Goal: Task Accomplishment & Management: Manage account settings

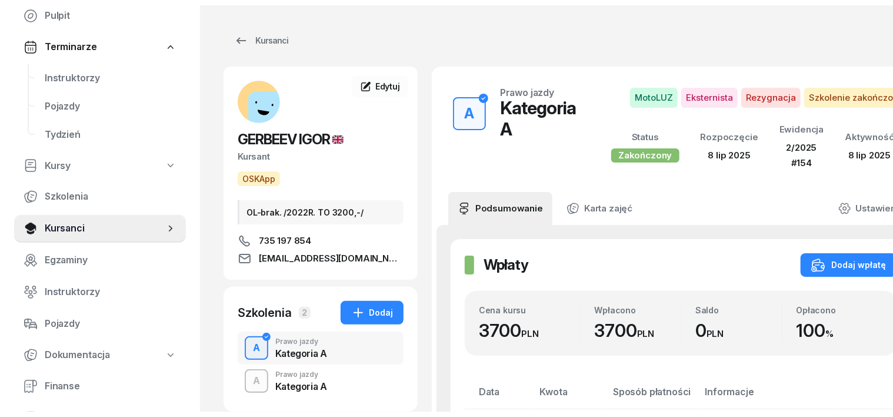
scroll to position [147, 0]
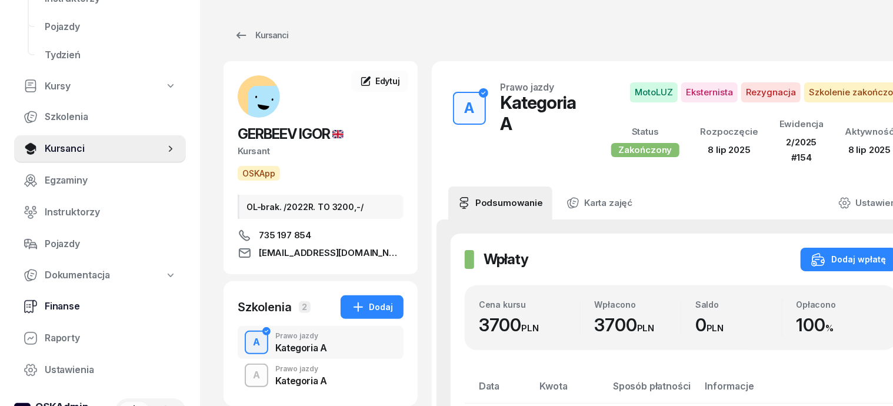
click at [61, 305] on span "Finanse" at bounding box center [111, 306] width 132 height 15
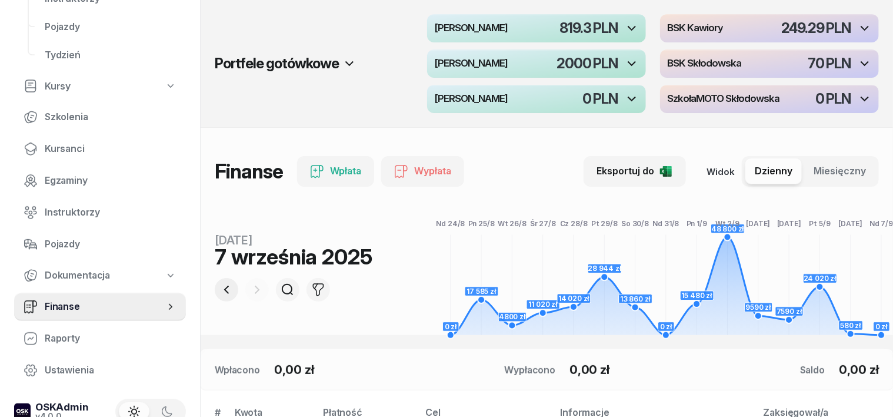
click at [219, 285] on icon "button" at bounding box center [226, 289] width 14 height 14
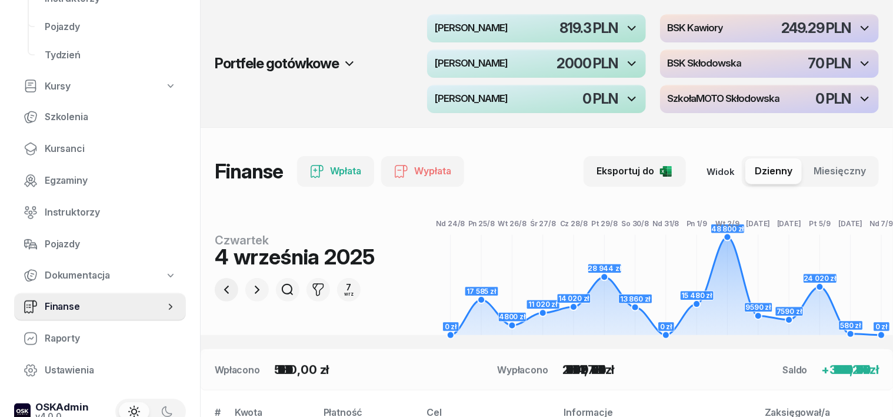
click at [219, 285] on icon "button" at bounding box center [226, 289] width 14 height 14
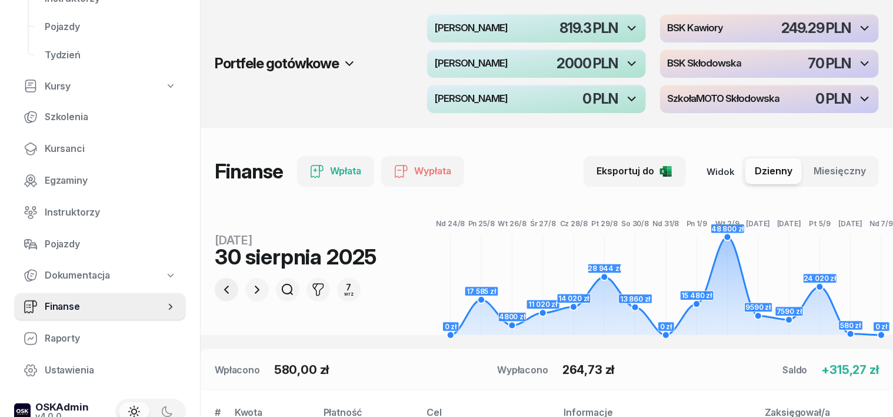
click at [219, 285] on icon "button" at bounding box center [226, 289] width 14 height 14
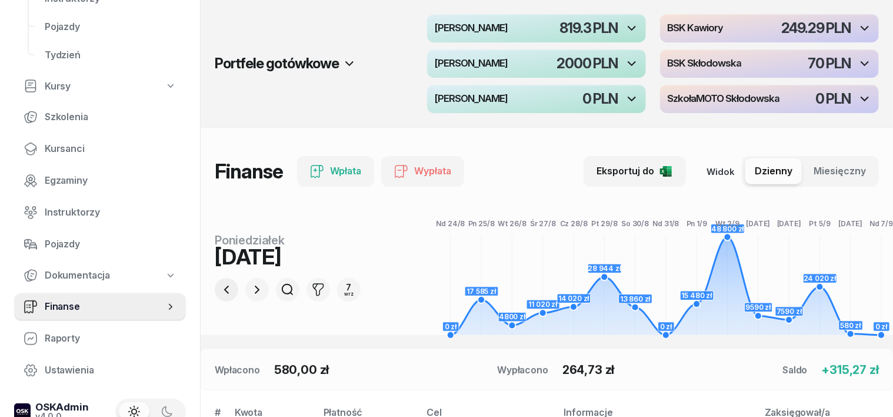
click at [219, 285] on icon "button" at bounding box center [226, 289] width 14 height 14
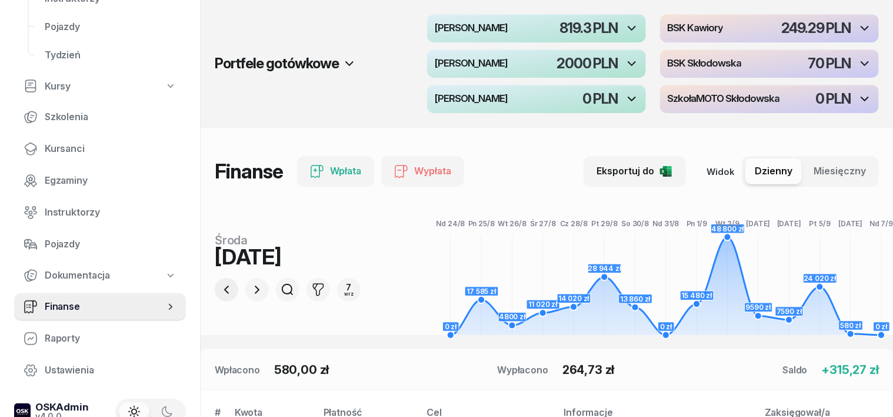
click at [219, 285] on icon "button" at bounding box center [226, 289] width 14 height 14
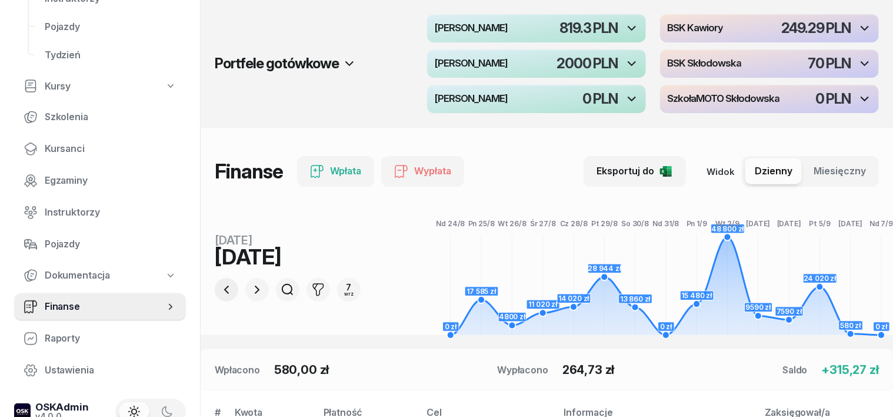
click at [219, 285] on icon "button" at bounding box center [226, 289] width 14 height 14
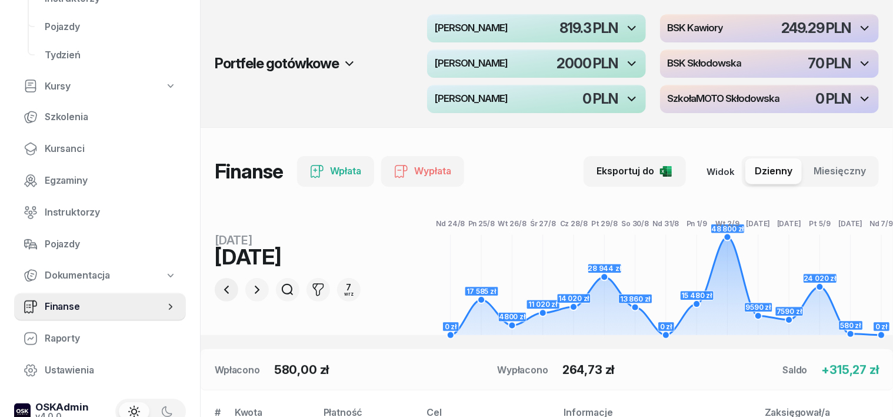
click at [219, 285] on icon "button" at bounding box center [226, 289] width 14 height 14
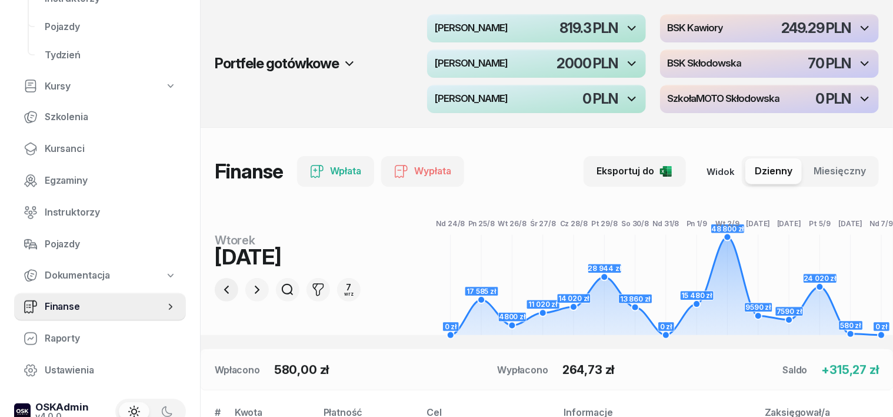
click at [219, 286] on icon "button" at bounding box center [226, 289] width 14 height 14
click at [219, 287] on icon "button" at bounding box center [226, 289] width 14 height 14
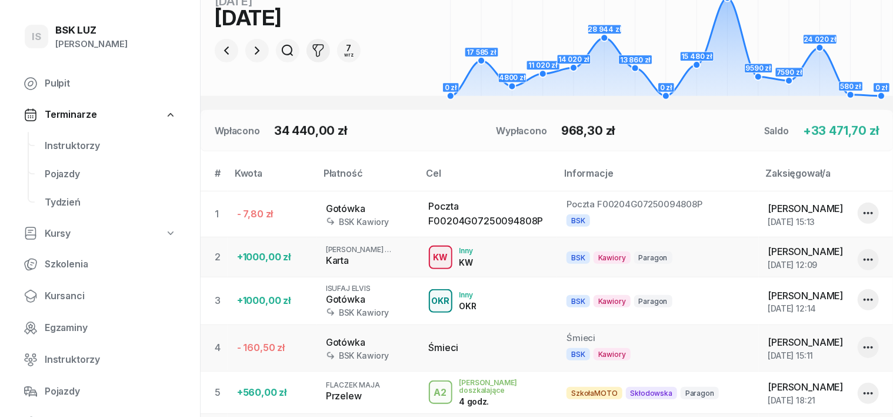
scroll to position [221, 0]
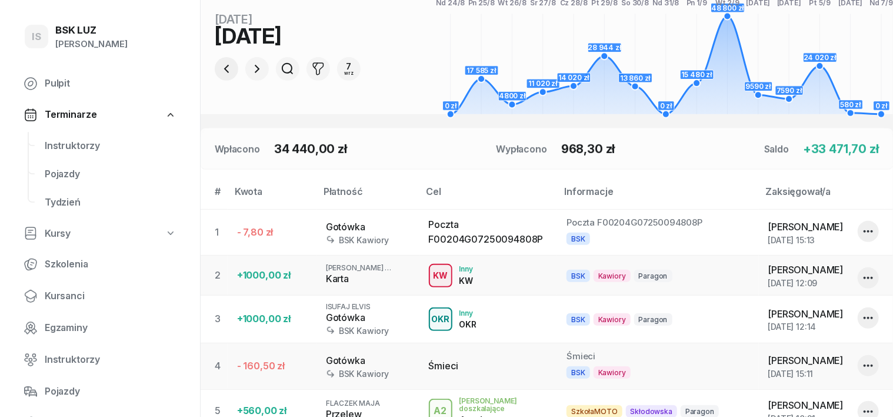
click at [219, 62] on icon "button" at bounding box center [226, 69] width 14 height 14
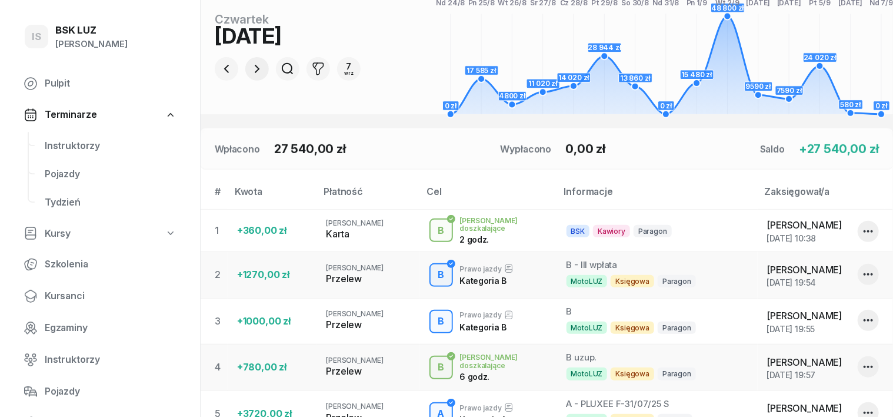
click at [250, 71] on icon "button" at bounding box center [257, 69] width 14 height 14
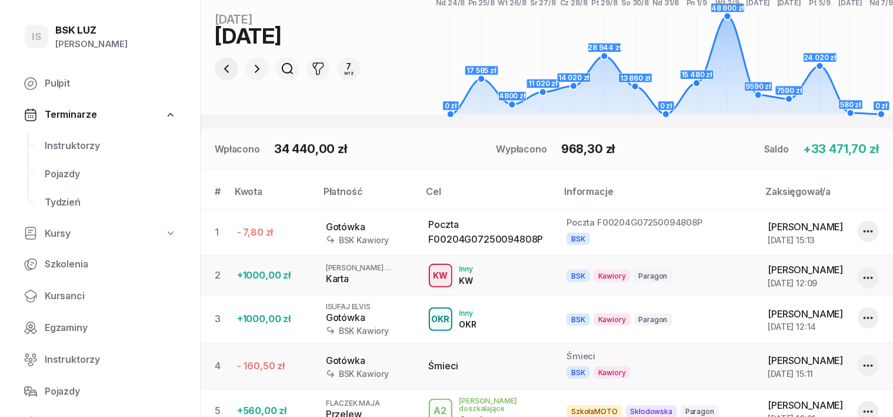
click at [219, 71] on icon "button" at bounding box center [226, 69] width 14 height 14
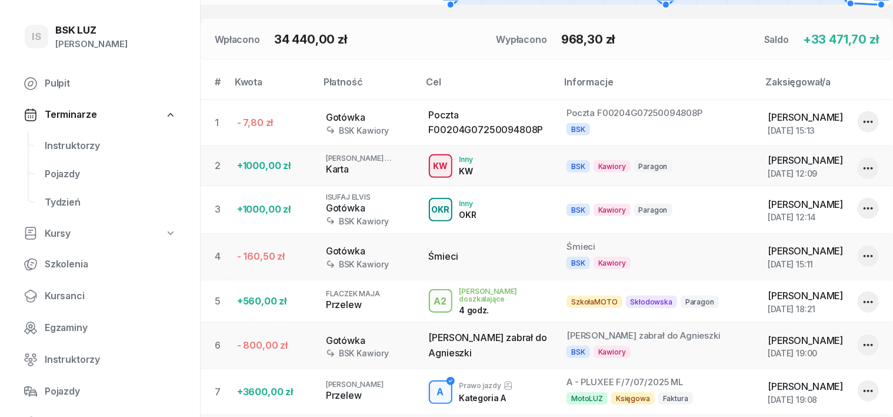
scroll to position [147, 0]
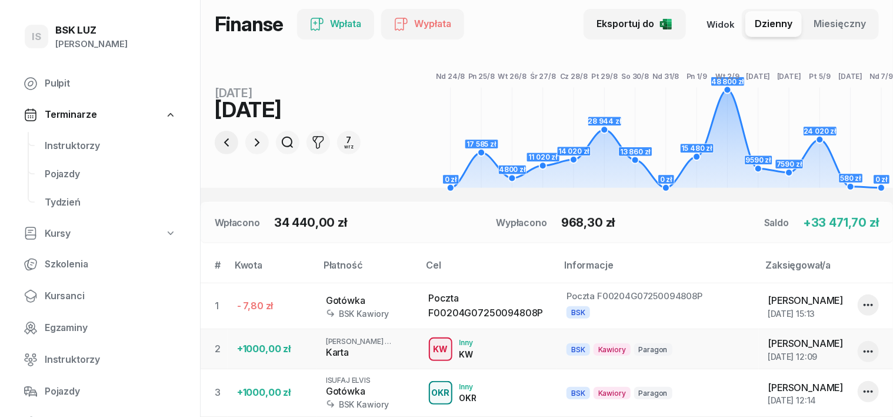
click at [224, 141] on icon "button" at bounding box center [226, 142] width 5 height 8
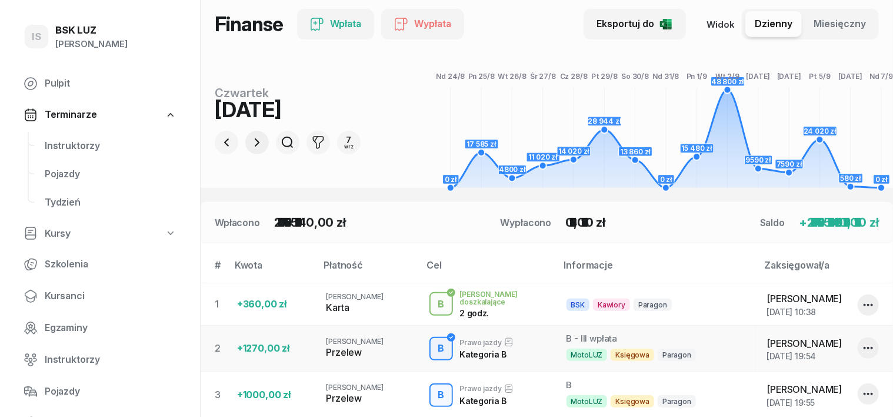
click at [250, 143] on icon "button" at bounding box center [257, 142] width 14 height 14
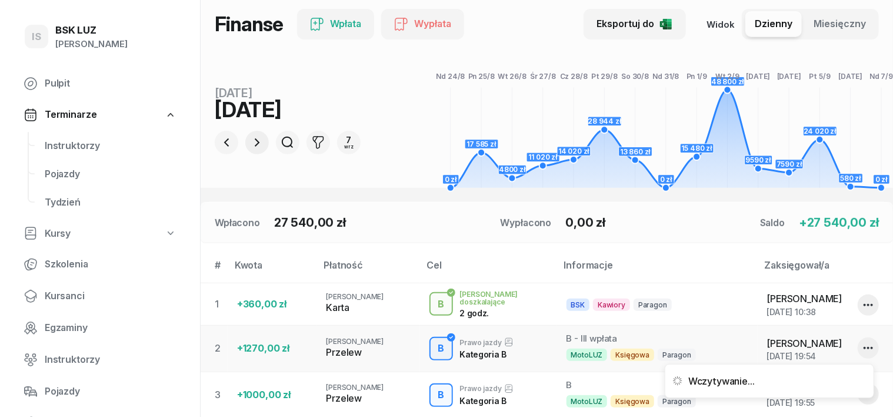
click at [250, 143] on icon "button" at bounding box center [257, 142] width 14 height 14
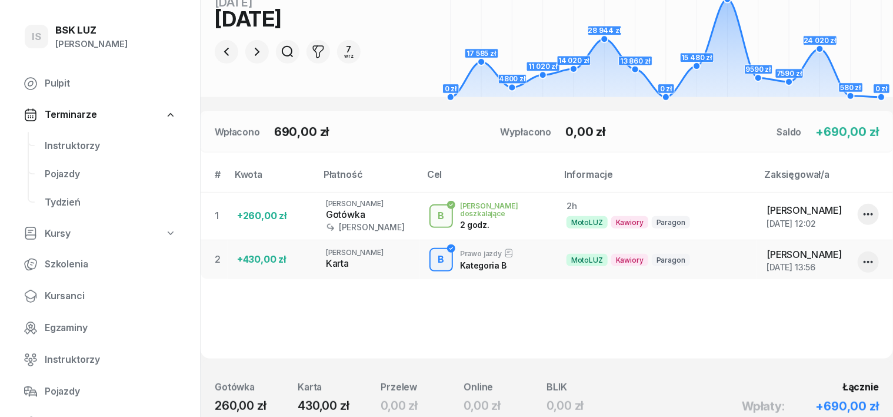
scroll to position [198, 0]
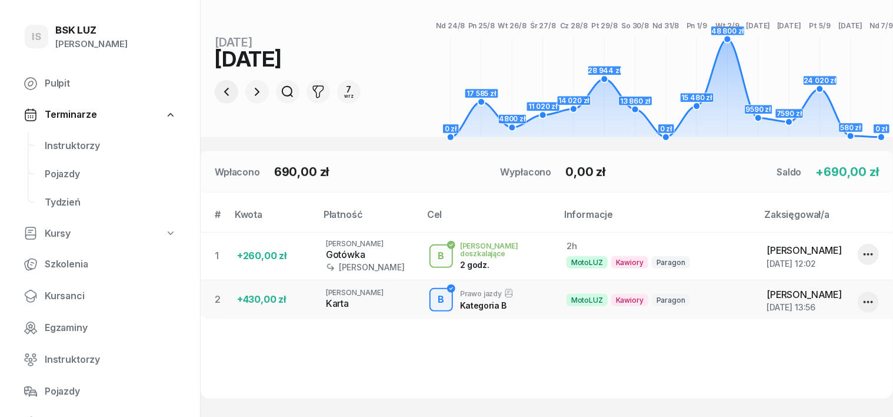
click at [219, 89] on icon "button" at bounding box center [226, 92] width 14 height 14
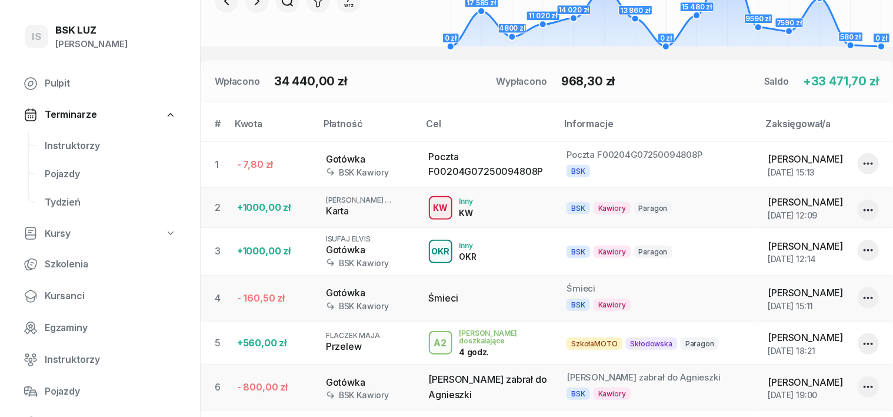
scroll to position [124, 0]
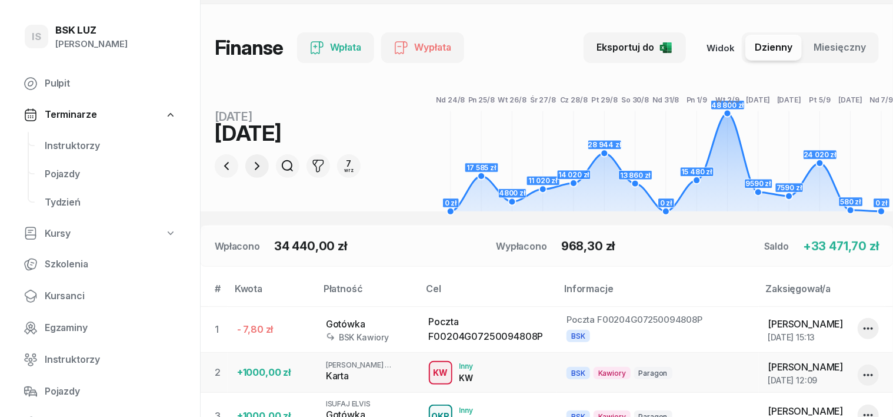
click at [250, 166] on icon "button" at bounding box center [257, 166] width 14 height 14
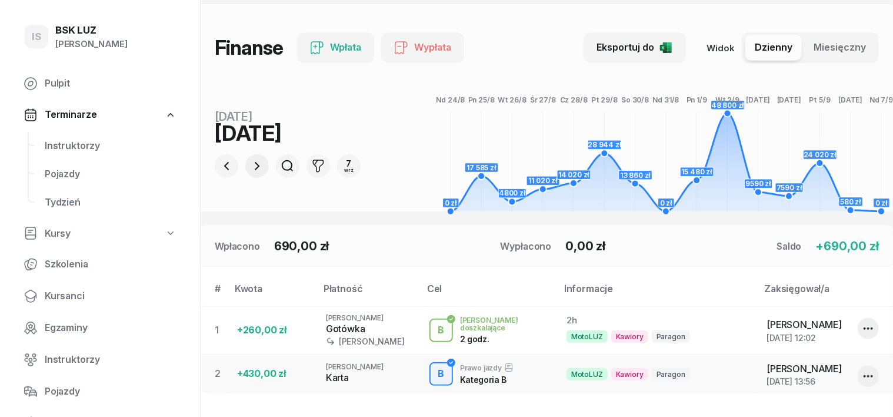
click at [250, 165] on icon "button" at bounding box center [257, 166] width 14 height 14
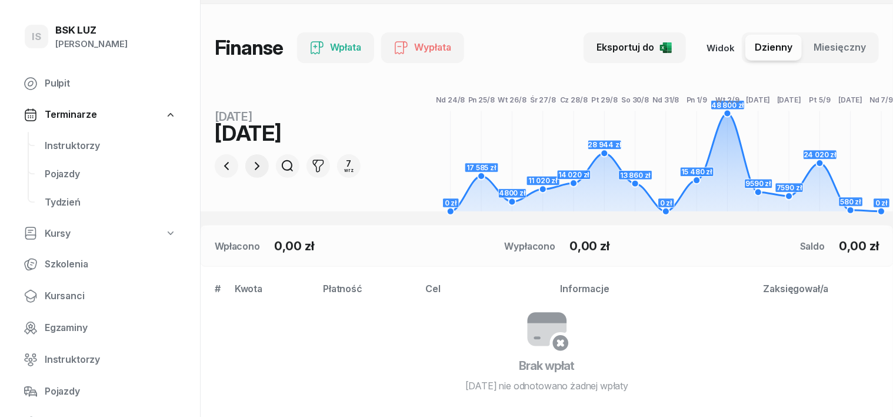
click at [250, 165] on icon "button" at bounding box center [257, 166] width 14 height 14
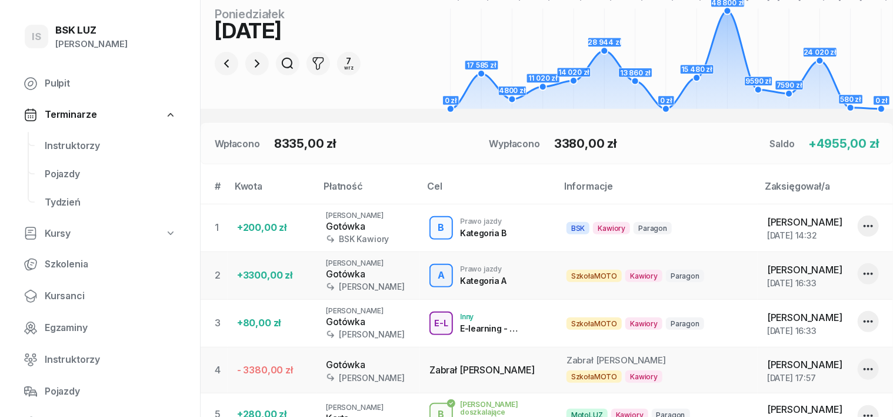
scroll to position [50, 0]
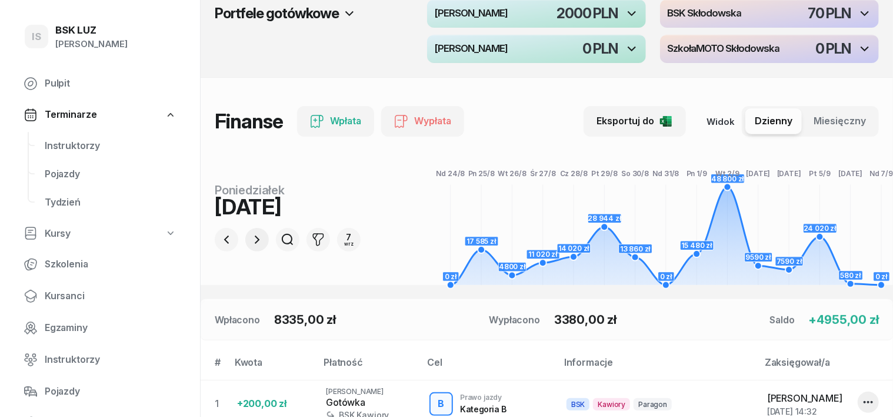
click at [255, 238] on icon "button" at bounding box center [257, 239] width 5 height 8
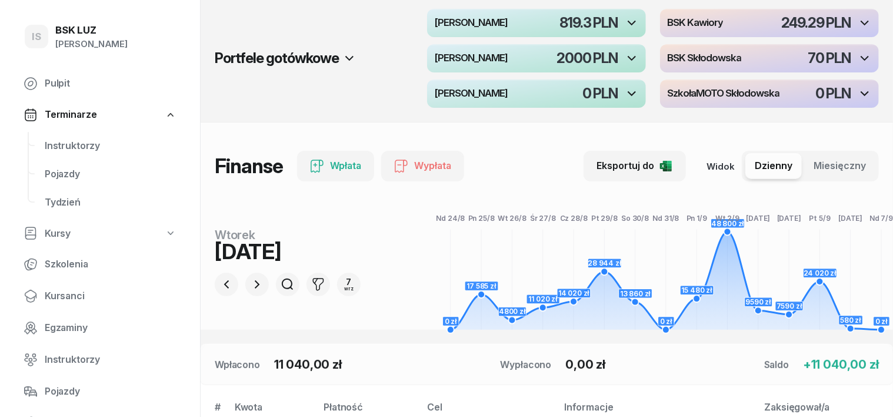
scroll to position [0, 0]
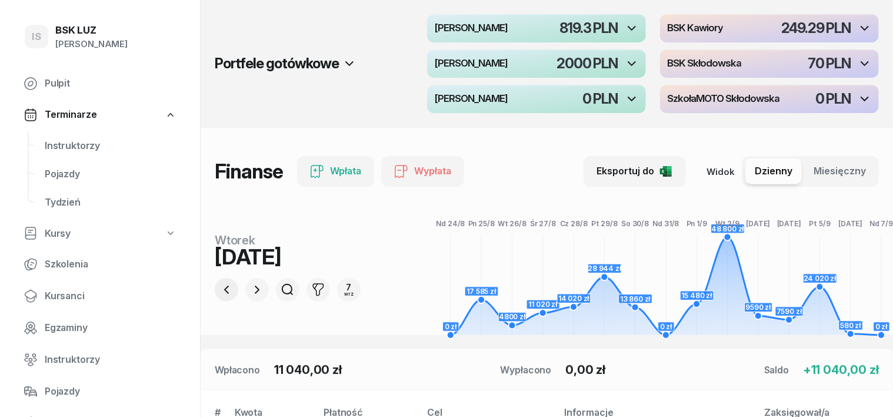
click at [219, 291] on icon "button" at bounding box center [226, 289] width 14 height 14
click at [250, 285] on icon "button" at bounding box center [257, 289] width 14 height 14
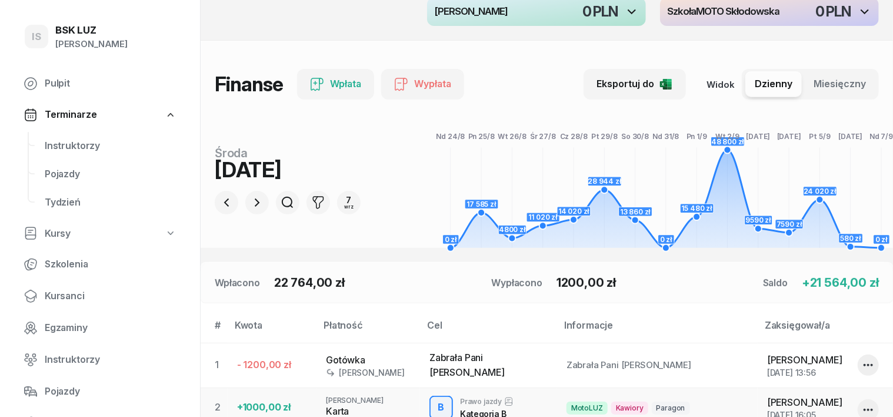
scroll to position [73, 0]
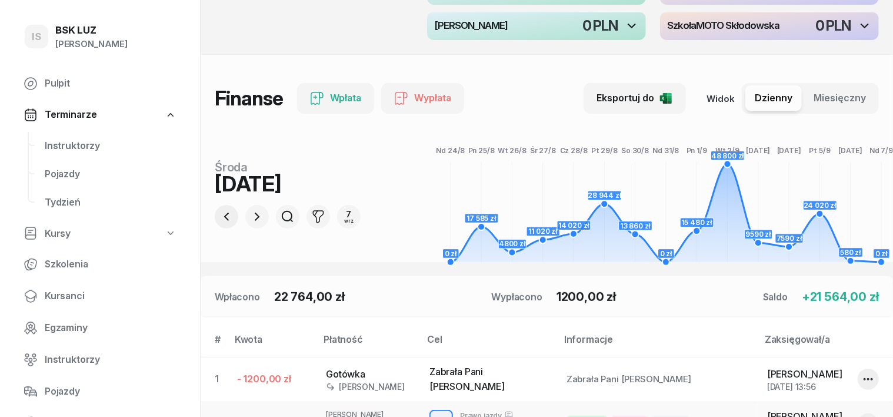
click at [224, 214] on icon "button" at bounding box center [226, 216] width 5 height 8
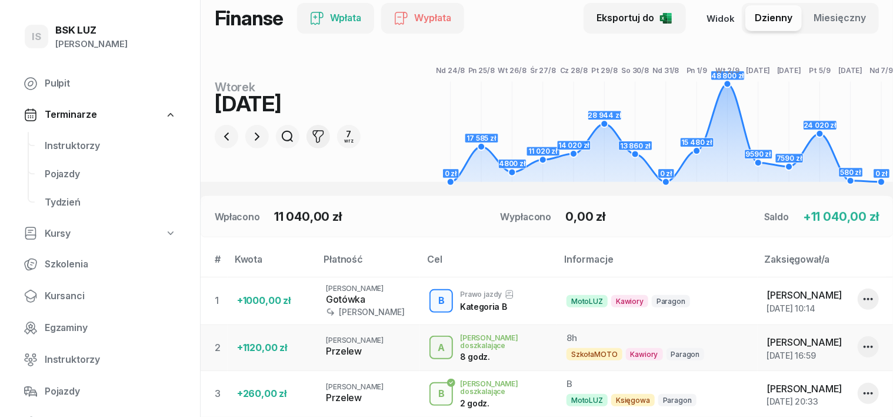
scroll to position [147, 0]
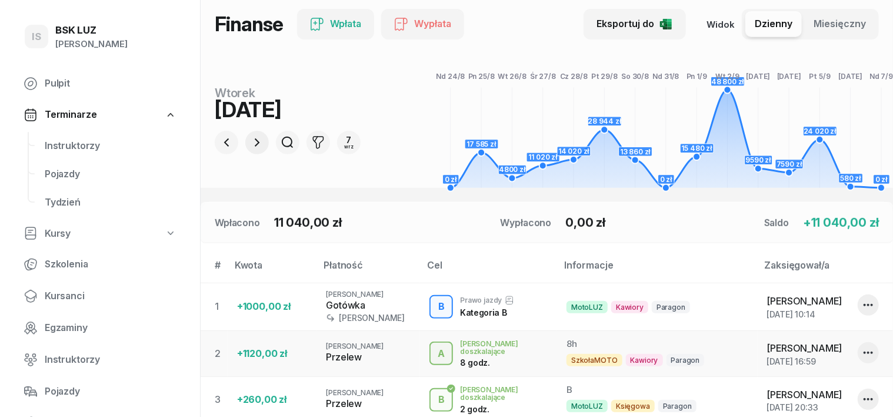
click at [250, 144] on icon "button" at bounding box center [257, 142] width 14 height 14
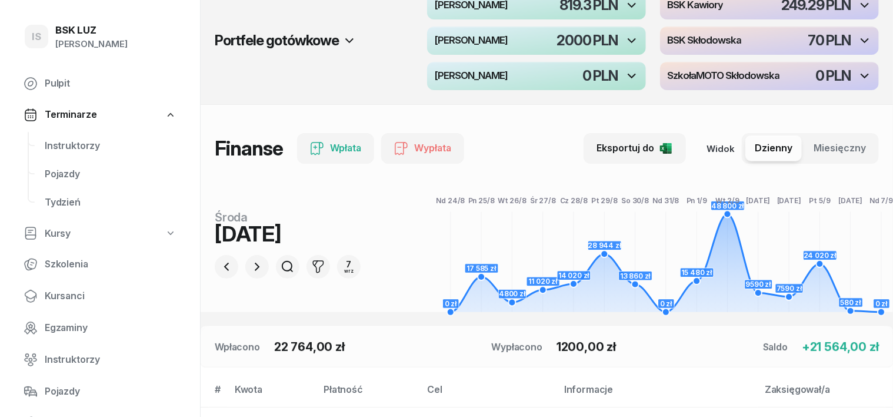
scroll to position [0, 0]
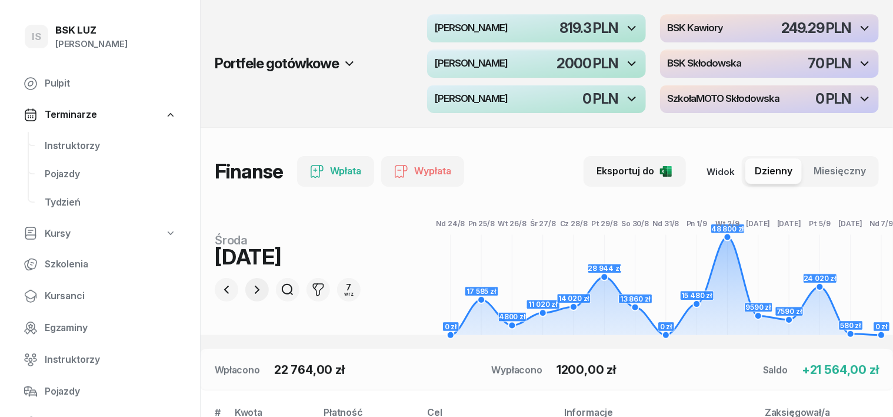
click at [250, 289] on icon "button" at bounding box center [257, 289] width 14 height 14
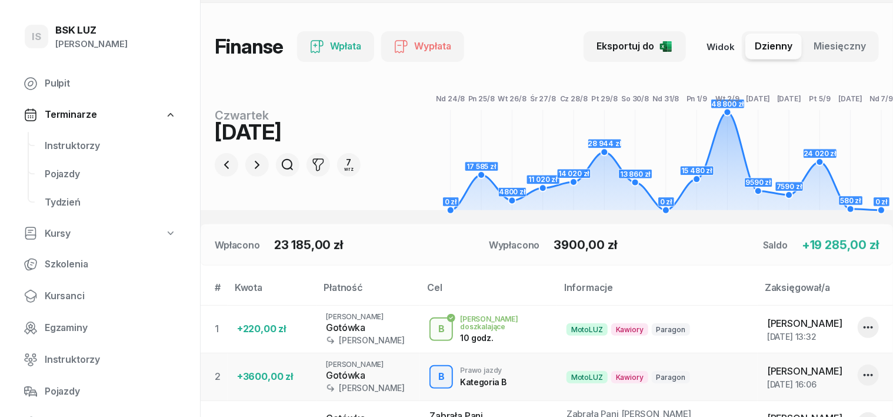
scroll to position [73, 0]
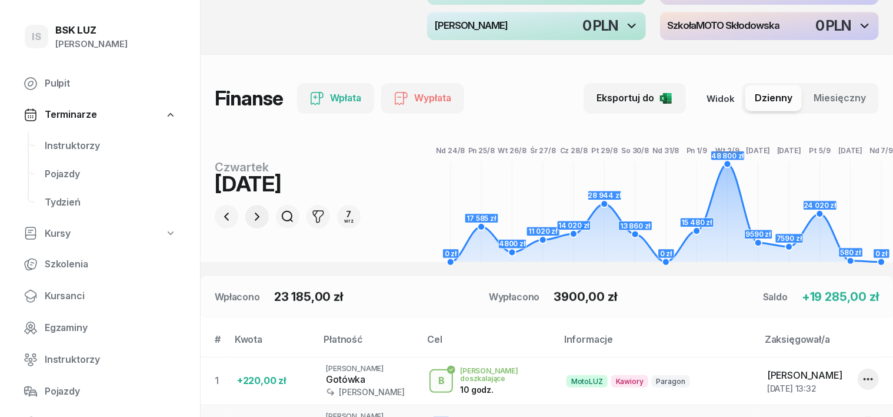
click at [250, 218] on icon "button" at bounding box center [257, 216] width 14 height 14
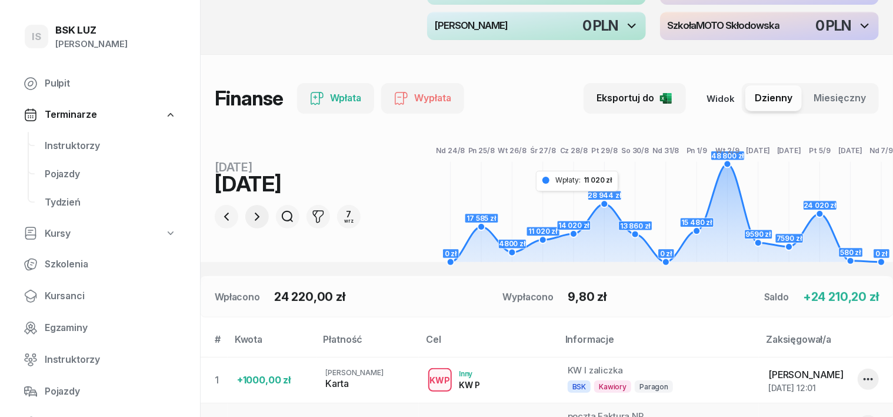
click at [250, 215] on icon "button" at bounding box center [257, 216] width 14 height 14
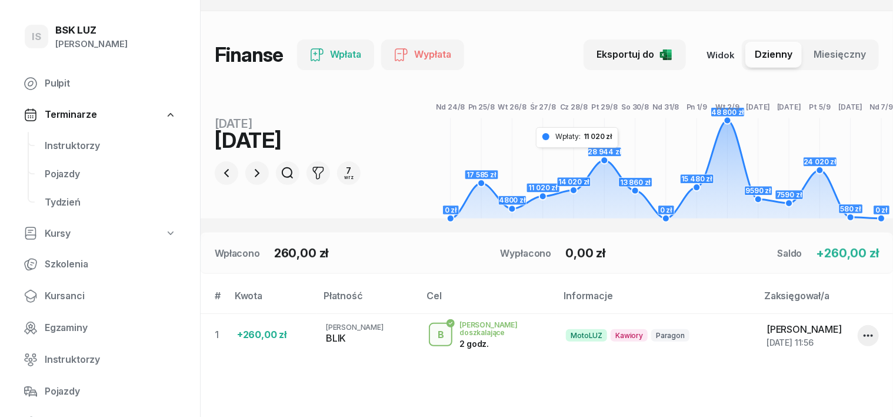
scroll to position [0, 0]
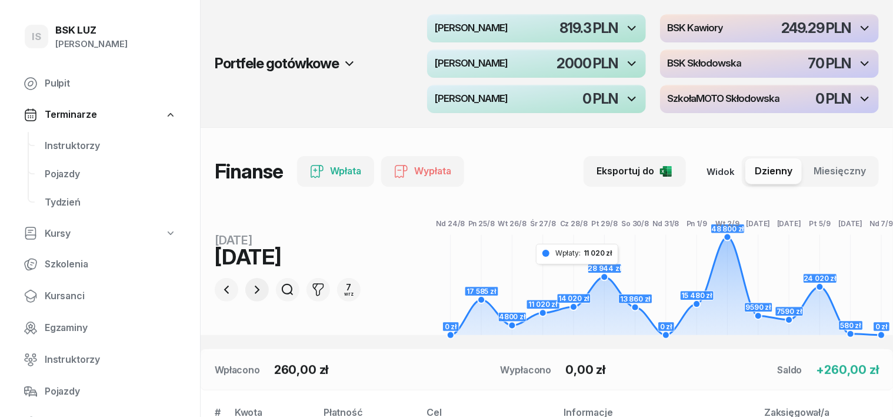
click at [250, 289] on icon "button" at bounding box center [257, 289] width 14 height 14
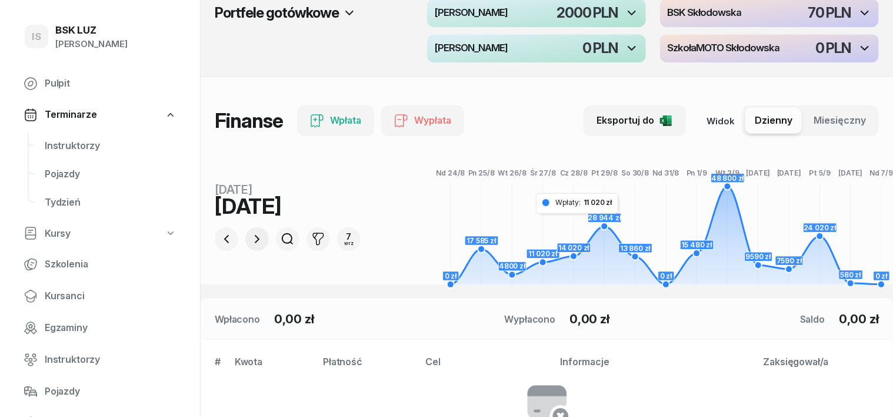
scroll to position [73, 0]
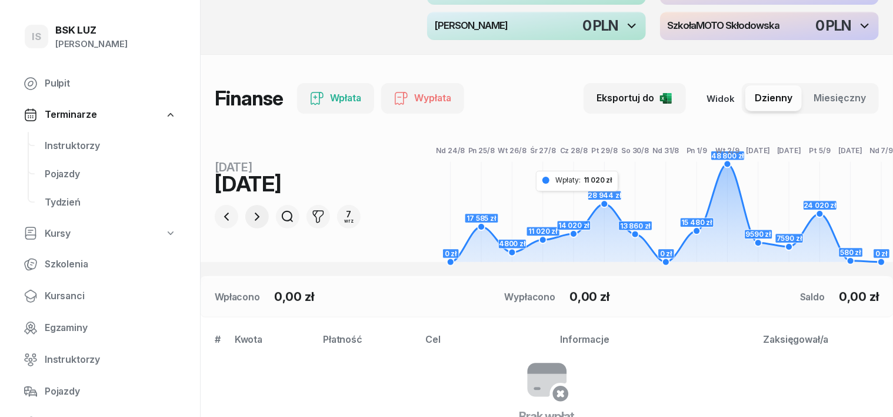
click at [250, 217] on icon "button" at bounding box center [257, 216] width 14 height 14
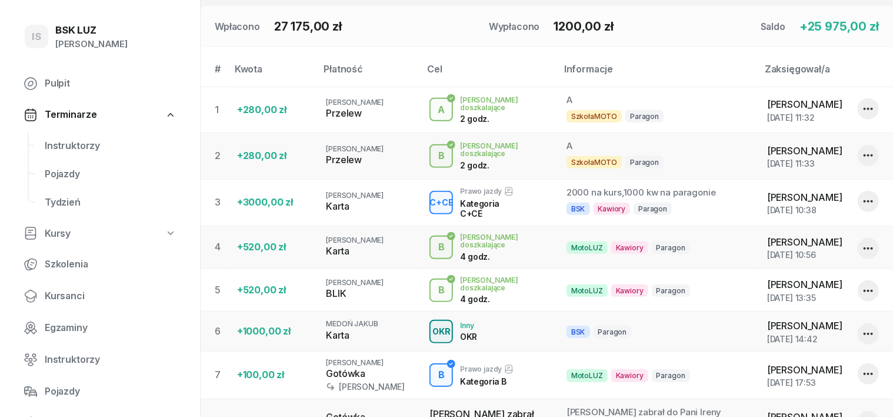
scroll to position [147, 0]
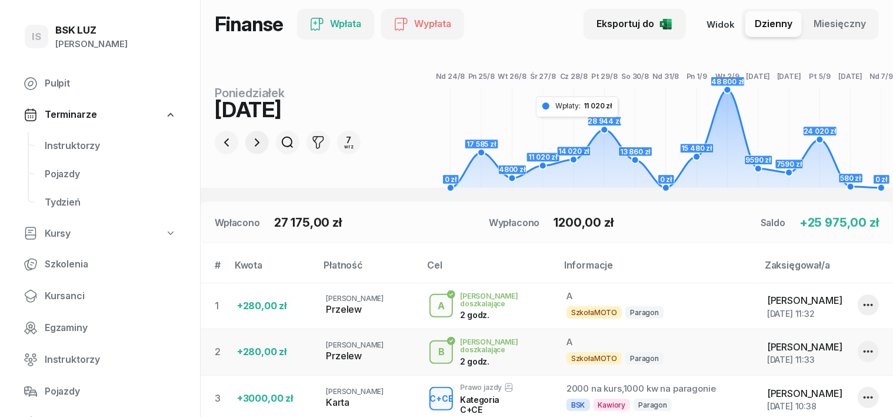
click at [250, 136] on icon "button" at bounding box center [257, 142] width 14 height 14
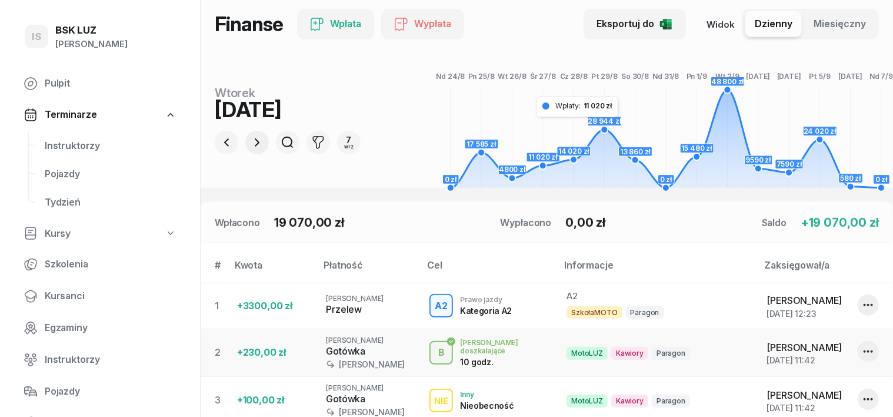
click at [250, 139] on icon "button" at bounding box center [257, 142] width 14 height 14
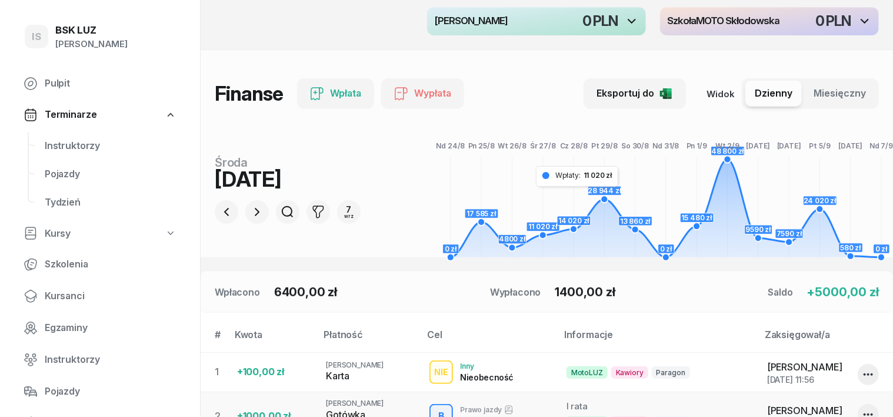
scroll to position [73, 0]
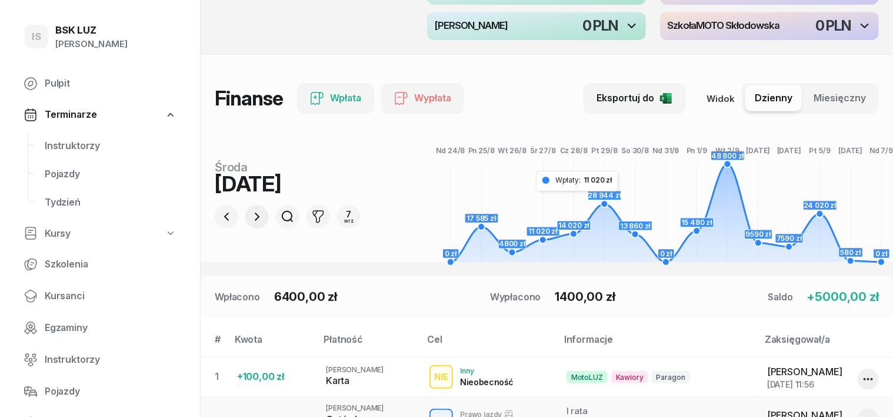
click at [250, 214] on icon "button" at bounding box center [257, 216] width 14 height 14
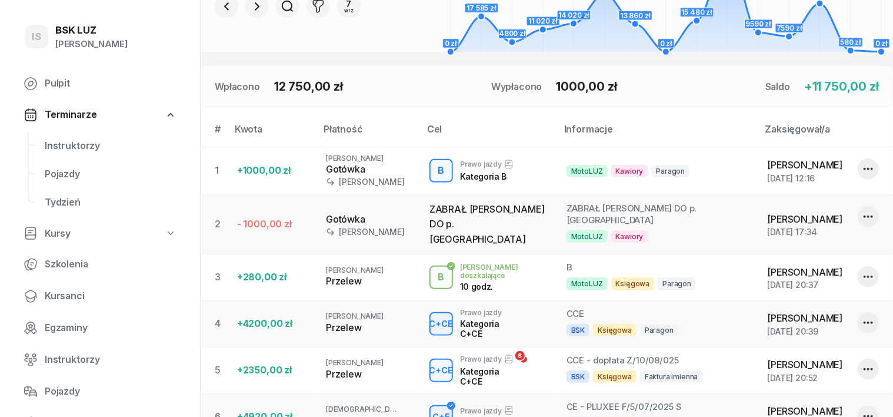
scroll to position [0, 0]
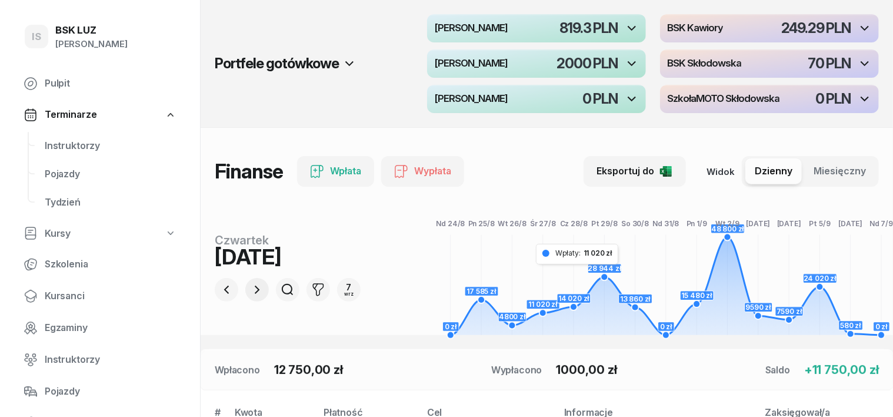
click at [250, 285] on icon "button" at bounding box center [257, 289] width 14 height 14
click at [255, 288] on icon "button" at bounding box center [257, 289] width 5 height 8
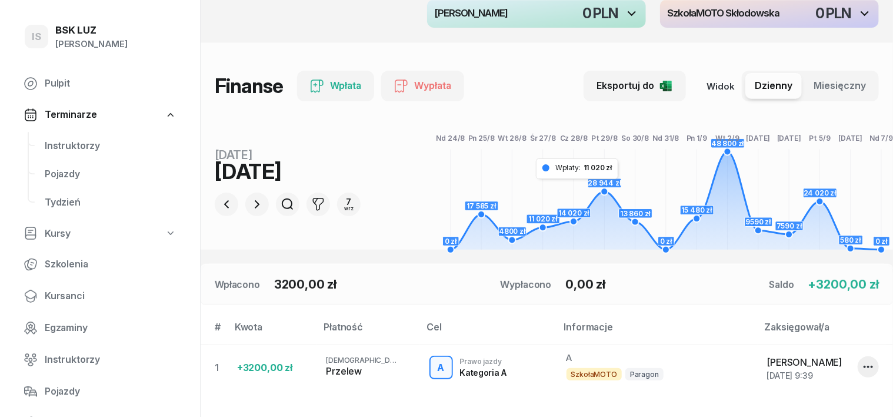
scroll to position [147, 0]
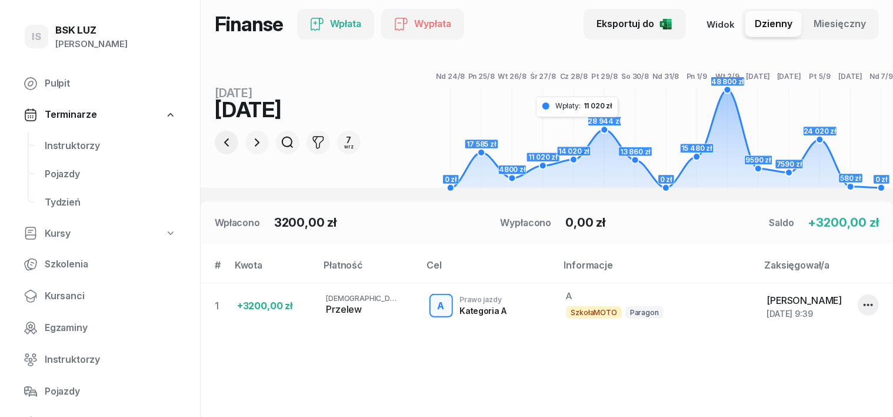
click at [219, 146] on icon "button" at bounding box center [226, 142] width 14 height 14
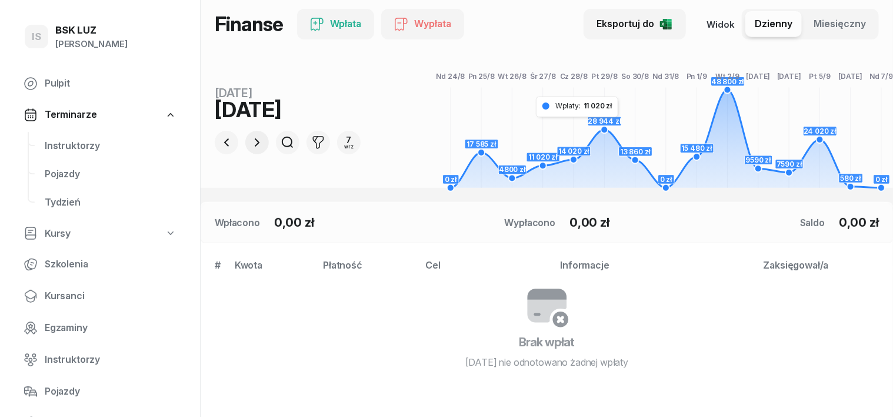
click at [250, 141] on icon "button" at bounding box center [257, 142] width 14 height 14
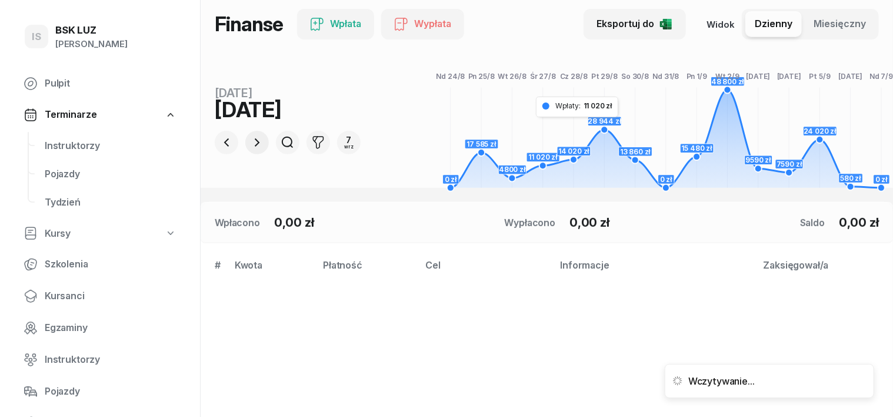
click at [250, 141] on icon "button" at bounding box center [257, 142] width 14 height 14
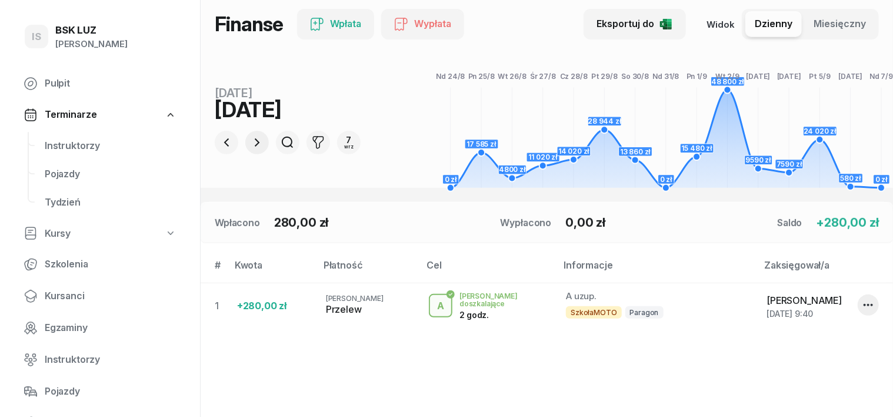
click at [250, 143] on icon "button" at bounding box center [257, 142] width 14 height 14
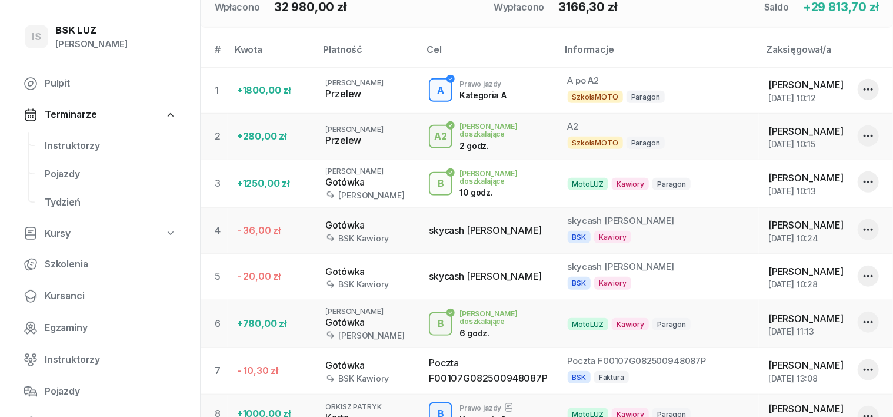
scroll to position [73, 0]
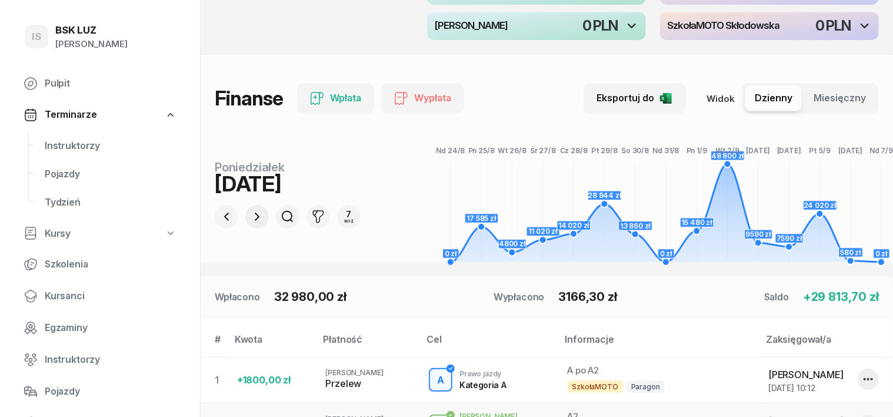
click at [250, 214] on icon "button" at bounding box center [257, 216] width 14 height 14
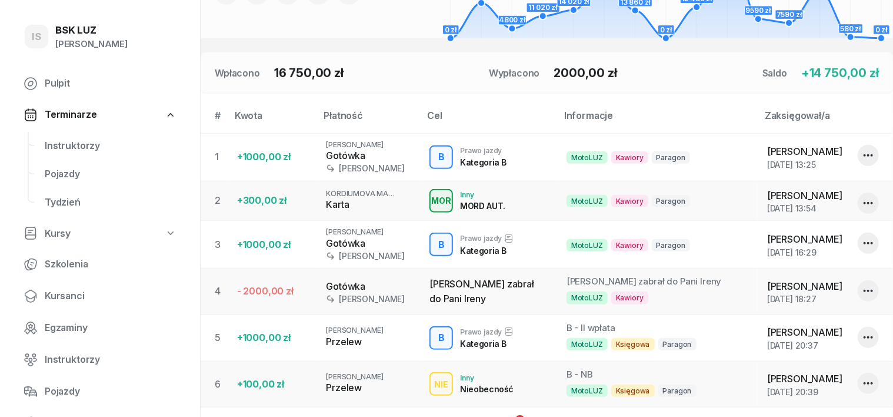
scroll to position [221, 0]
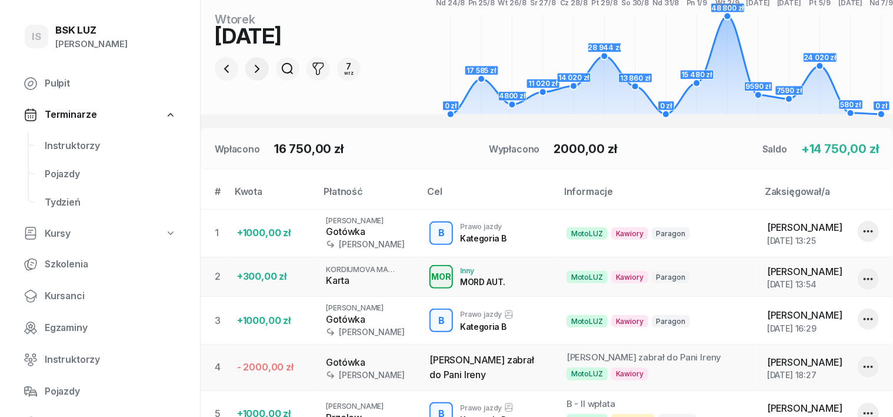
click at [250, 64] on icon "button" at bounding box center [257, 69] width 14 height 14
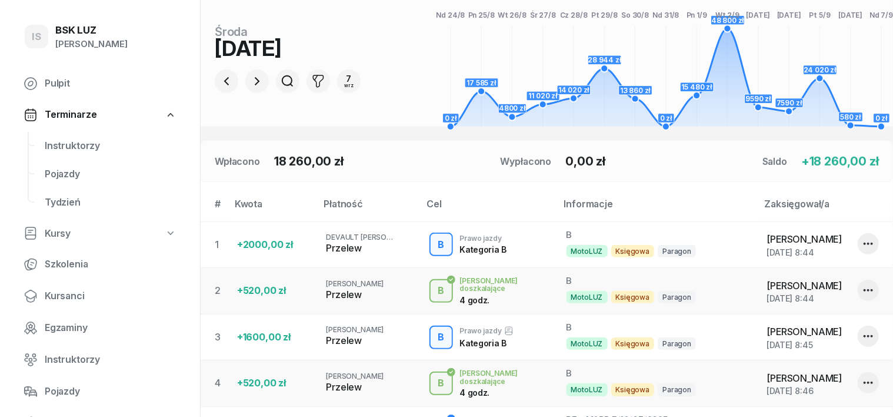
scroll to position [147, 0]
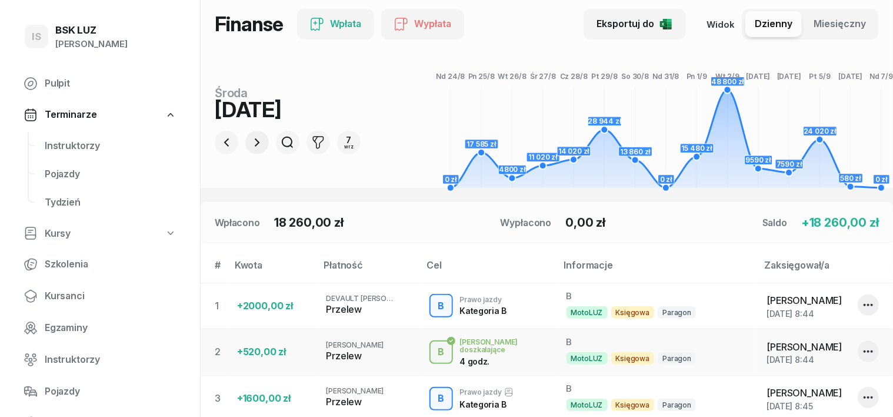
click at [250, 139] on icon "button" at bounding box center [257, 142] width 14 height 14
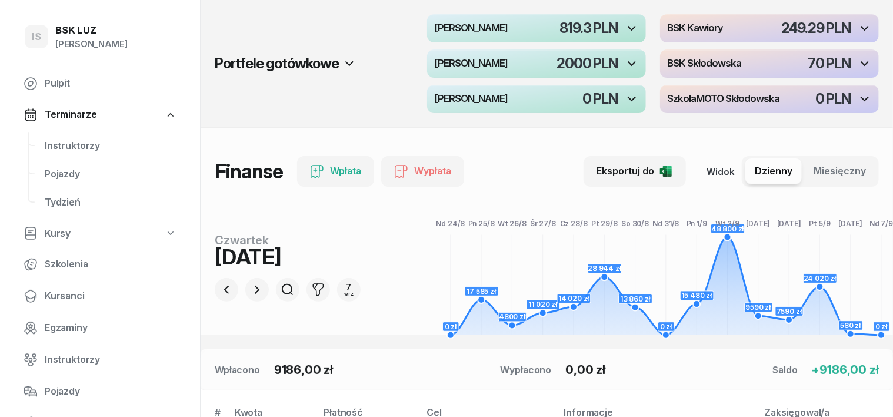
scroll to position [0, 0]
click at [250, 290] on icon "button" at bounding box center [257, 289] width 14 height 14
click at [250, 285] on icon "button" at bounding box center [257, 289] width 14 height 14
click at [250, 289] on icon "button" at bounding box center [257, 289] width 14 height 14
click at [250, 285] on icon "button" at bounding box center [257, 289] width 14 height 14
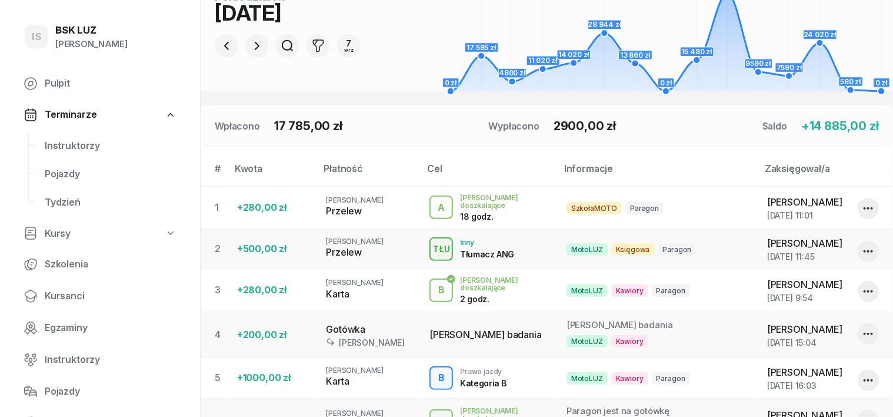
scroll to position [221, 0]
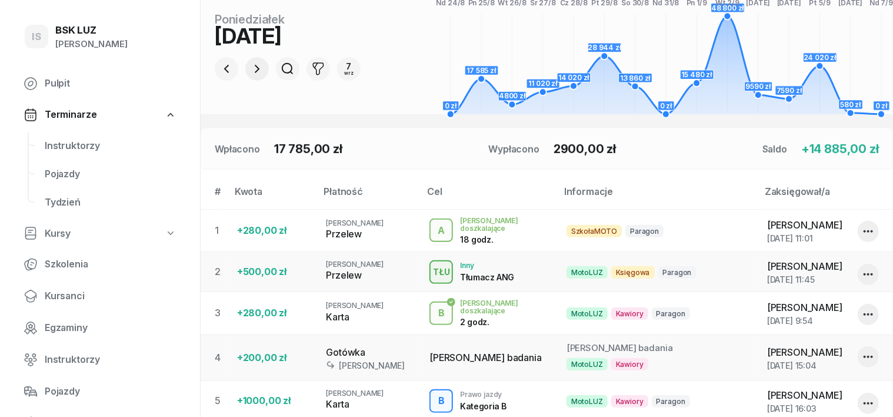
click at [250, 71] on icon "button" at bounding box center [257, 69] width 14 height 14
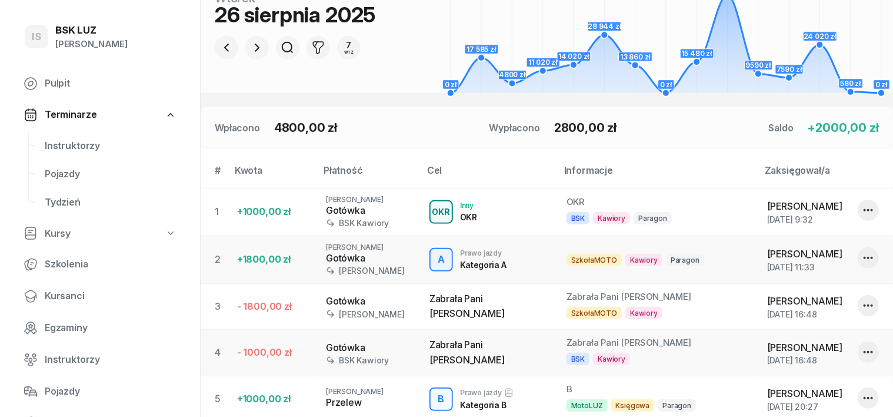
scroll to position [0, 0]
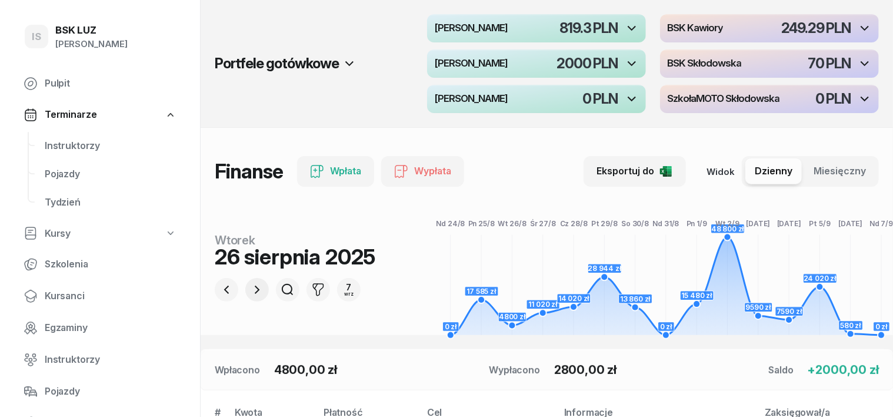
click at [250, 285] on icon "button" at bounding box center [257, 289] width 14 height 14
click at [250, 289] on icon "button" at bounding box center [257, 289] width 14 height 14
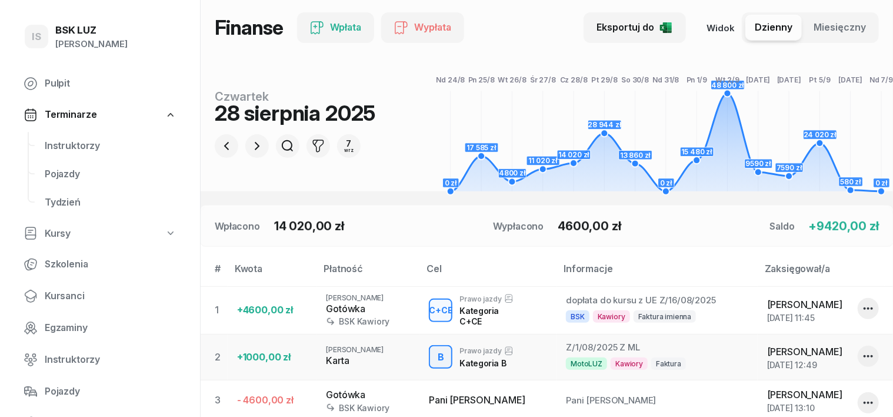
scroll to position [73, 0]
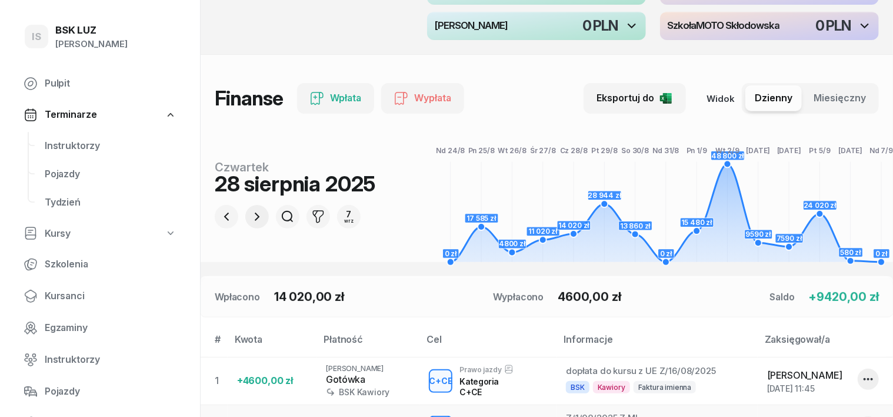
click at [250, 218] on icon "button" at bounding box center [257, 216] width 14 height 14
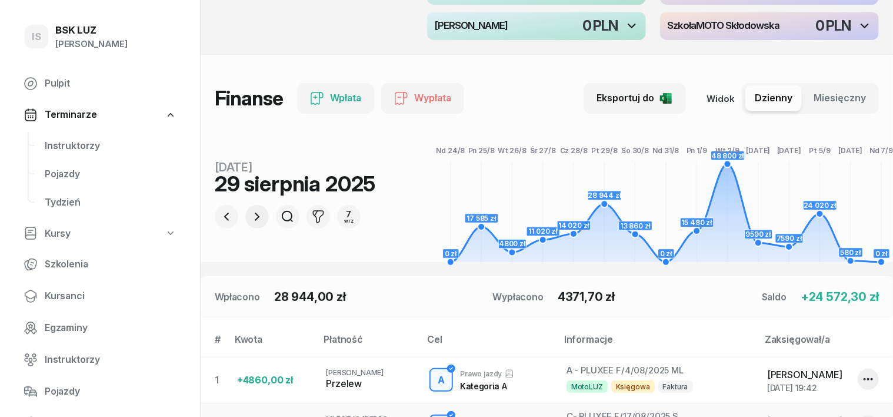
click at [250, 214] on icon "button" at bounding box center [257, 216] width 14 height 14
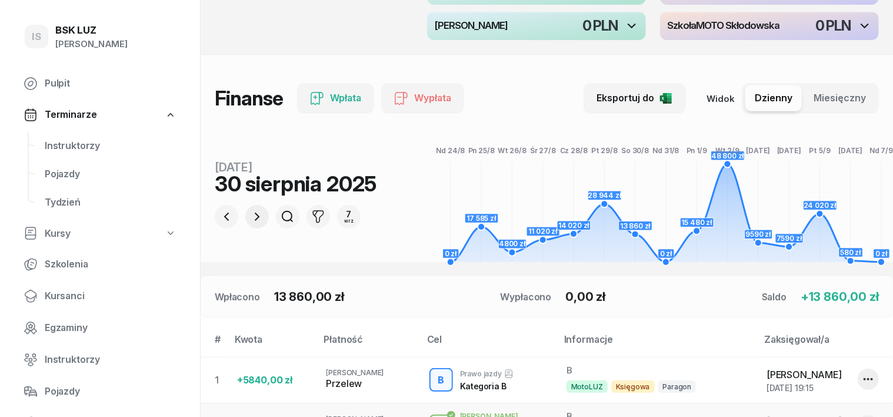
click at [250, 215] on icon "button" at bounding box center [257, 216] width 14 height 14
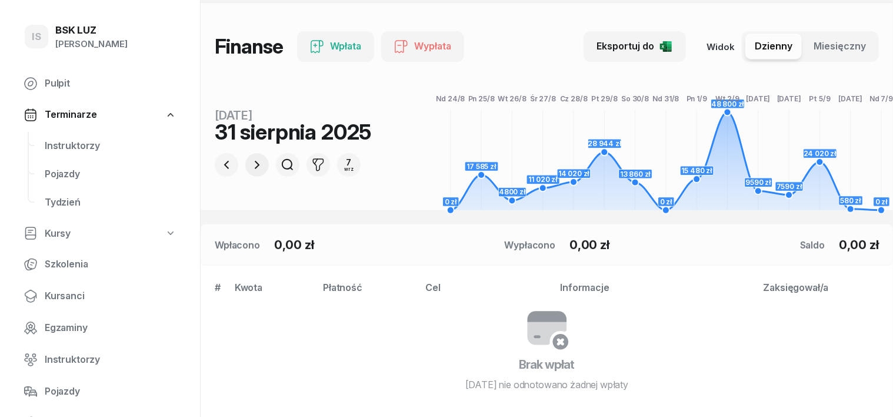
scroll to position [147, 0]
